Goal: Task Accomplishment & Management: Use online tool/utility

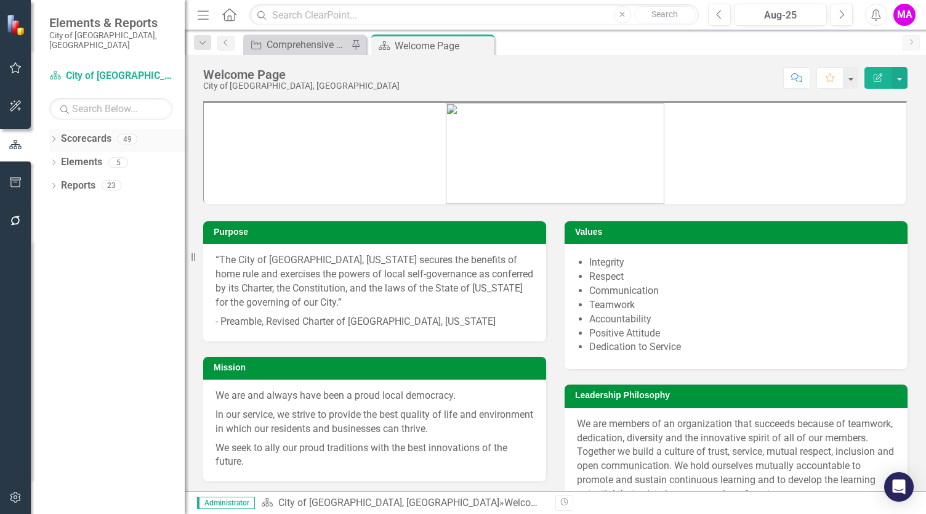
click at [55, 137] on icon "Dropdown" at bounding box center [53, 140] width 9 height 7
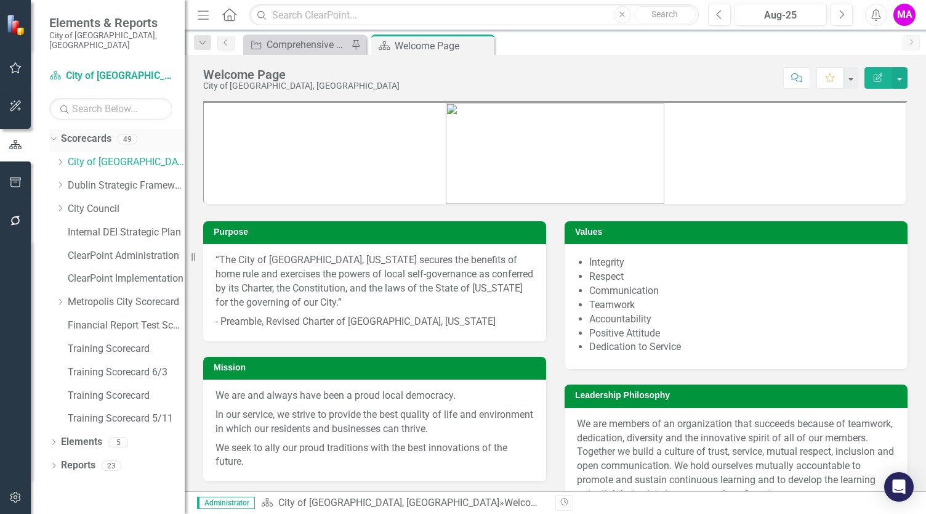
click at [72, 132] on link "Scorecards" at bounding box center [86, 139] width 50 height 14
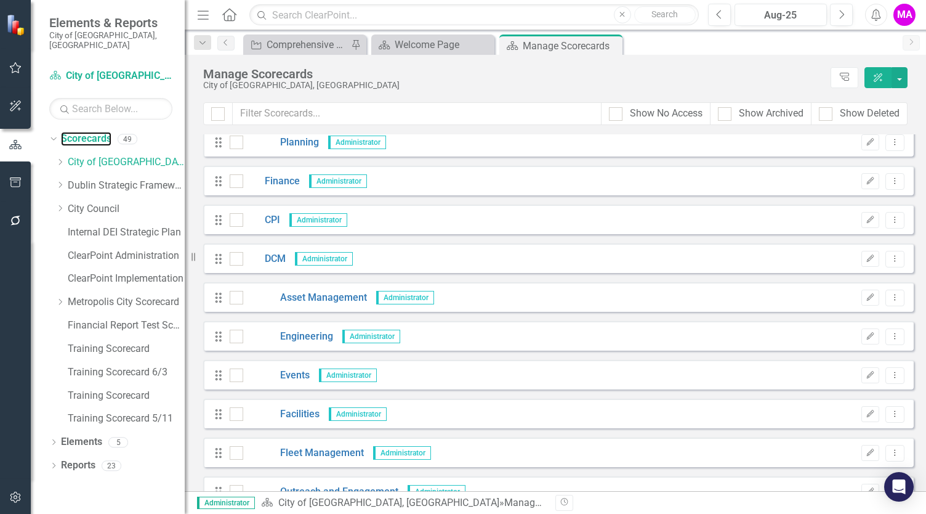
scroll to position [449, 0]
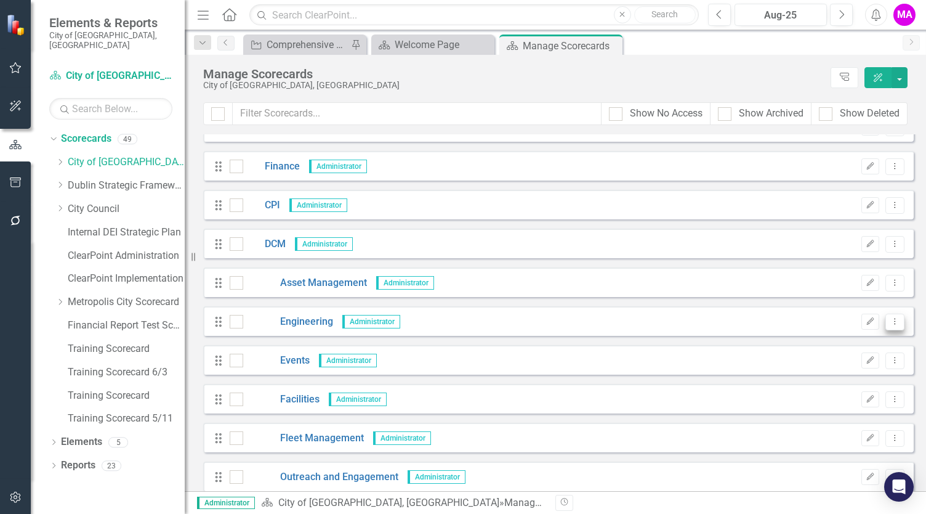
click at [890, 321] on icon "Dropdown Menu" at bounding box center [895, 321] width 10 height 8
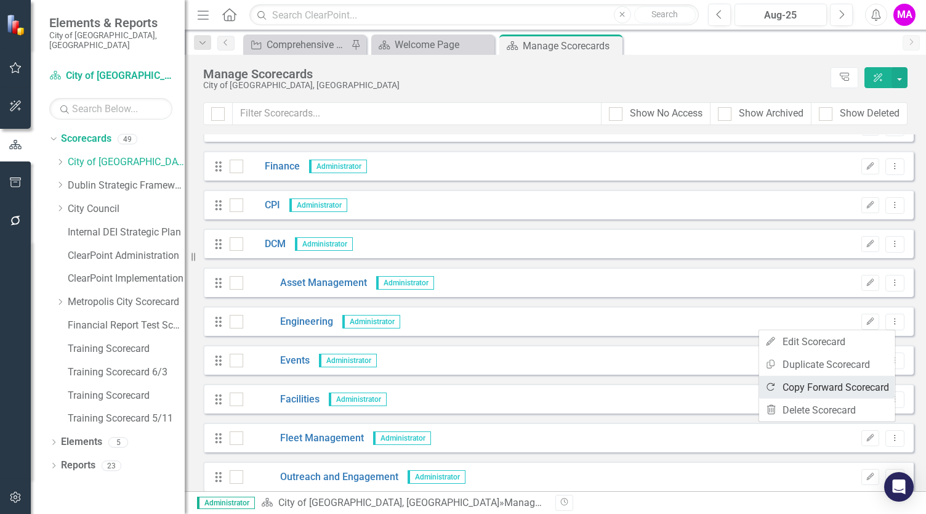
click at [835, 387] on link "Copy Forward Copy Forward Scorecard" at bounding box center [827, 387] width 136 height 23
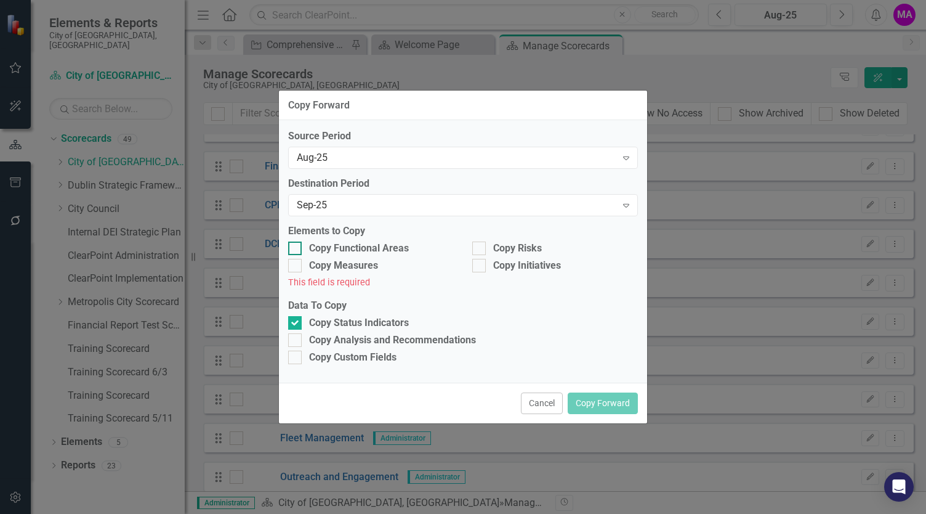
click at [291, 249] on input "Copy Functional Areas" at bounding box center [292, 245] width 8 height 8
checkbox input "true"
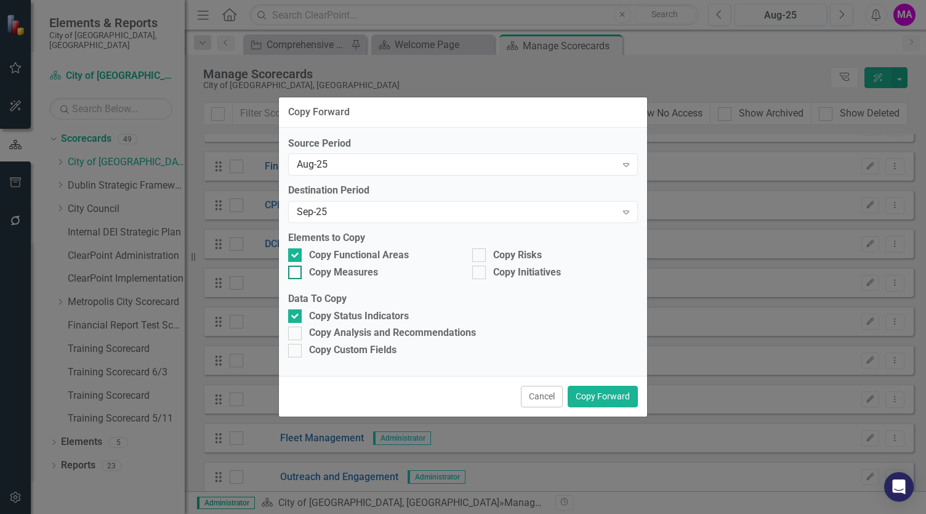
click at [296, 270] on div at bounding box center [295, 272] width 14 height 14
click at [296, 270] on input "Copy Measures" at bounding box center [292, 269] width 8 height 8
checkbox input "true"
click at [547, 398] on button "Cancel" at bounding box center [542, 397] width 42 height 22
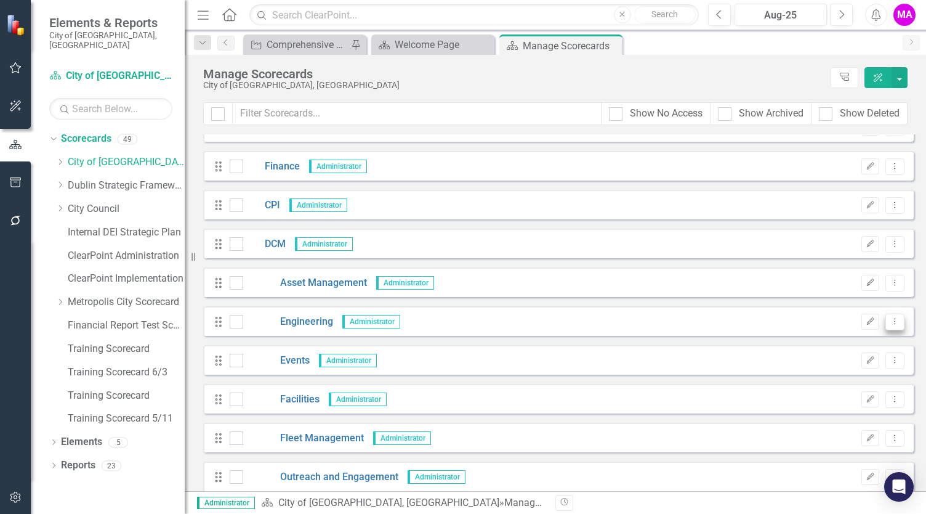
click at [890, 322] on icon "Dropdown Menu" at bounding box center [895, 321] width 10 height 8
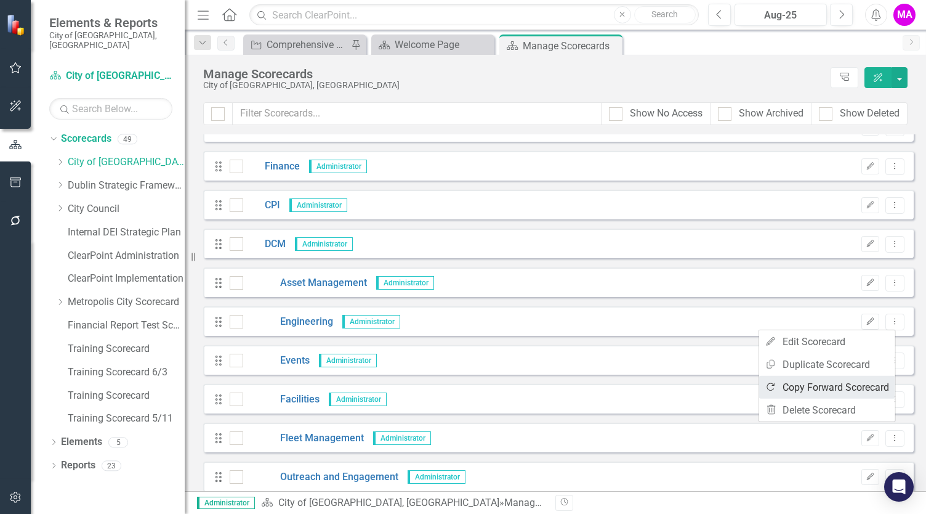
click at [832, 389] on link "Copy Forward Copy Forward Scorecard" at bounding box center [827, 387] width 136 height 23
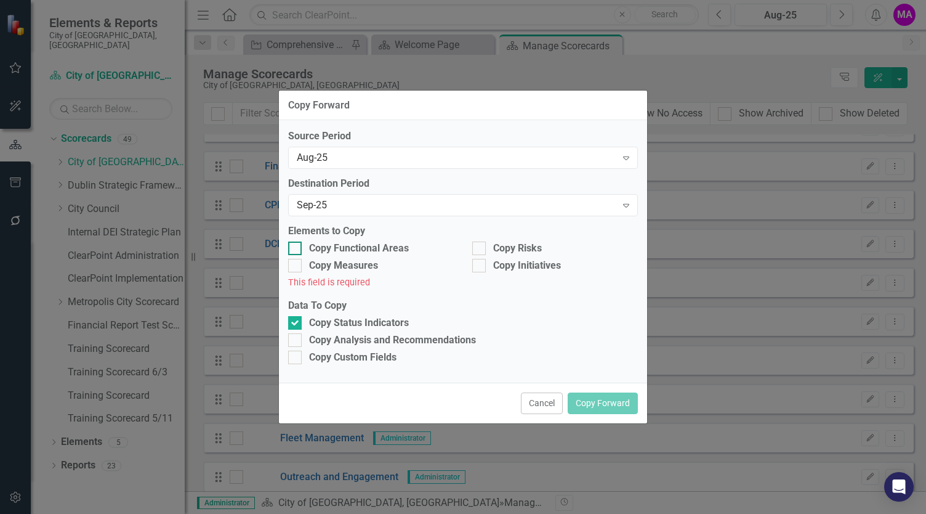
click at [297, 251] on div at bounding box center [295, 248] width 14 height 14
click at [296, 249] on input "Copy Functional Areas" at bounding box center [292, 245] width 8 height 8
checkbox input "true"
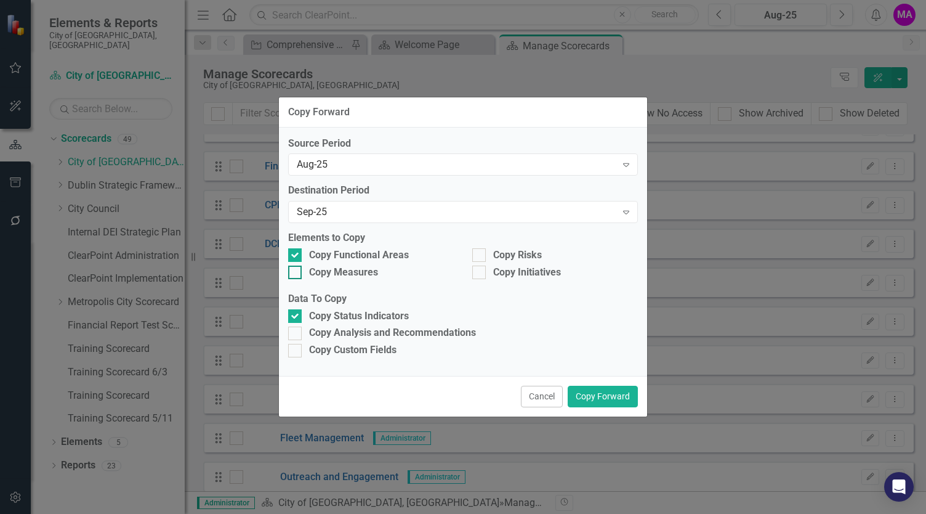
click at [294, 270] on input "Copy Measures" at bounding box center [292, 269] width 8 height 8
checkbox input "true"
click at [488, 254] on div "Copy Risks" at bounding box center [555, 255] width 166 height 14
click at [480, 254] on input "Copy Risks" at bounding box center [476, 252] width 8 height 8
checkbox input "true"
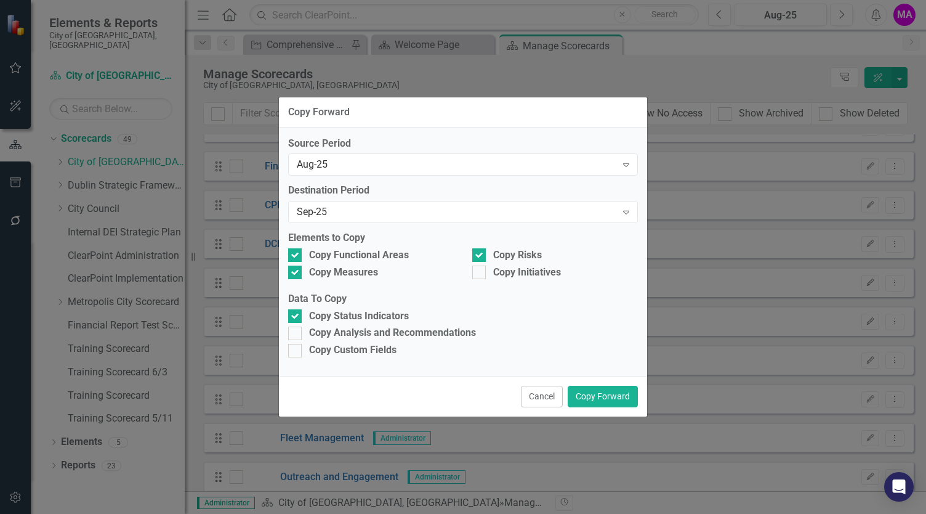
click at [474, 286] on div "Source Period Aug-25 Expand Destination Period Sep-25 Expand Elements to Copy C…" at bounding box center [463, 251] width 368 height 249
click at [480, 274] on div at bounding box center [479, 272] width 14 height 14
click at [480, 273] on input "Copy Initiatives" at bounding box center [476, 269] width 8 height 8
checkbox input "true"
click at [297, 333] on div at bounding box center [295, 333] width 14 height 14
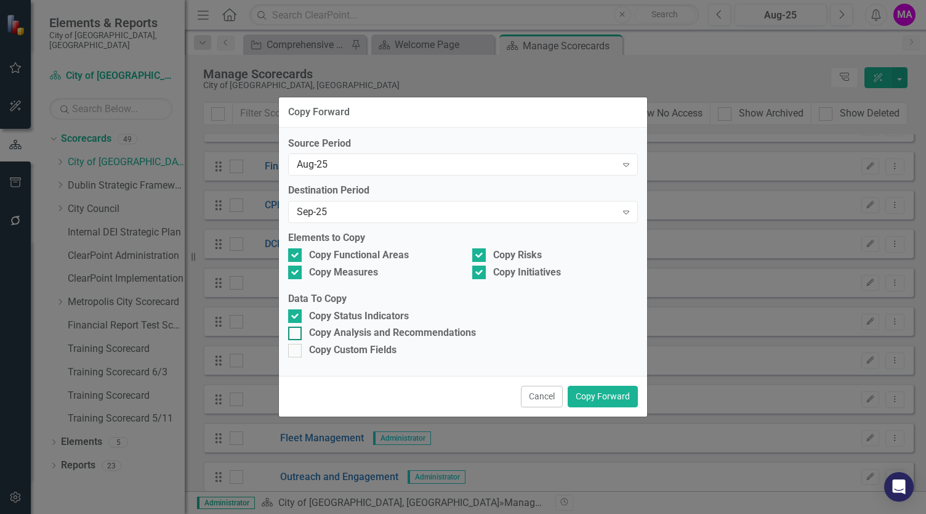
click at [296, 333] on input "Copy Analysis and Recommendations" at bounding box center [292, 330] width 8 height 8
checkbox input "true"
click at [604, 398] on button "Copy Forward" at bounding box center [603, 397] width 70 height 22
